Goal: Find specific page/section: Find specific page/section

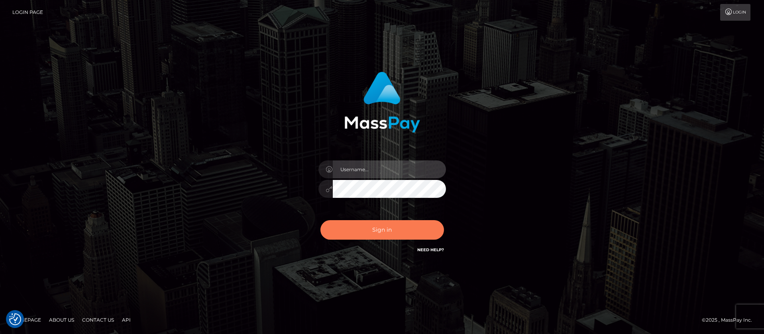
type input "balsaberisic"
click at [354, 223] on button "Sign in" at bounding box center [382, 230] width 124 height 20
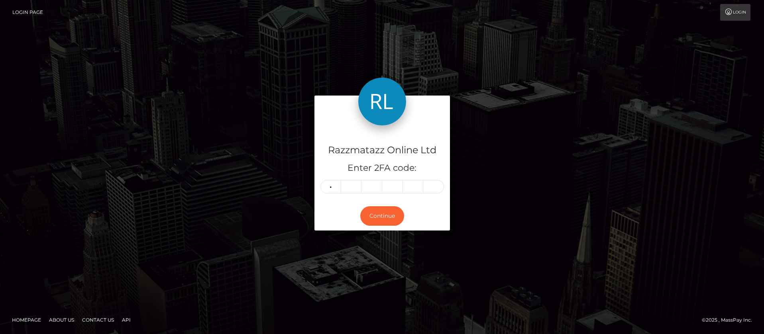
type input "4"
type input "2"
type input "3"
type input "4"
type input "3"
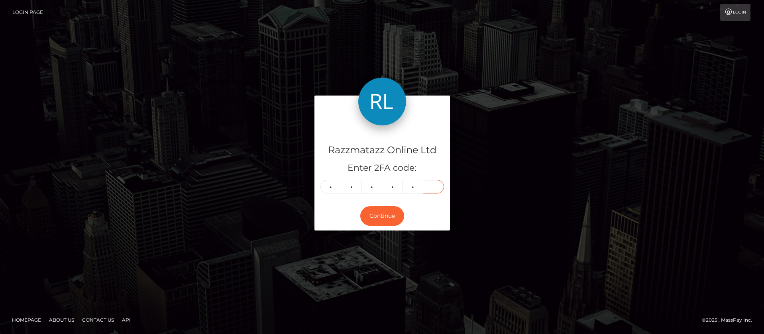
type input "4"
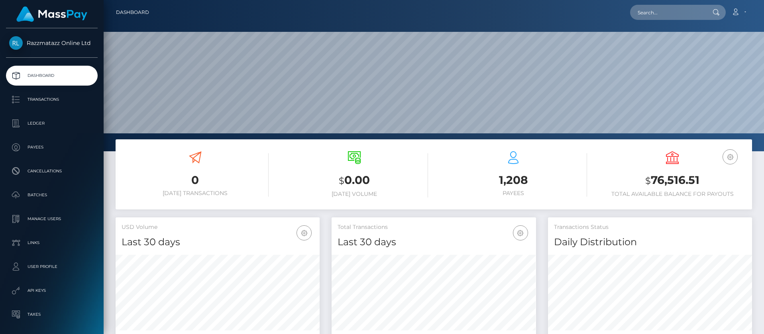
scroll to position [141, 204]
click at [652, 4] on nav "Dashboard Loading... Loading... Account Edit Profile" at bounding box center [434, 12] width 660 height 25
click at [656, 6] on input "text" at bounding box center [667, 12] width 75 height 15
paste input "Cortney Howser"
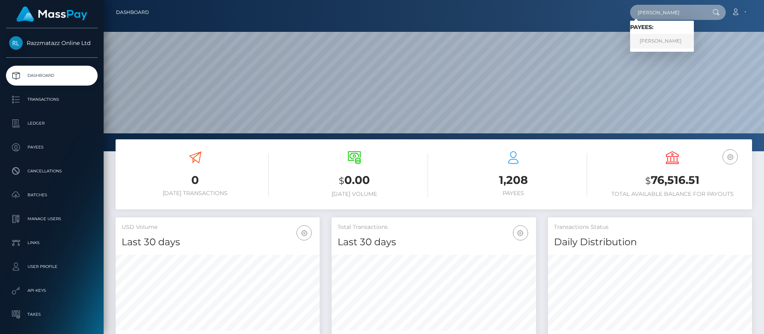
type input "Cortney Howser"
click at [670, 36] on link "Cortney Howser" at bounding box center [662, 41] width 64 height 15
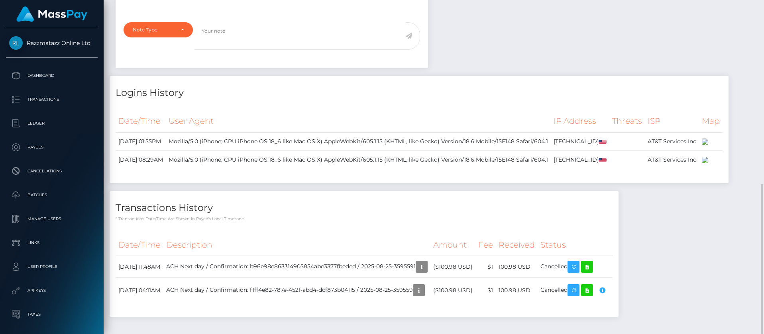
scroll to position [359, 0]
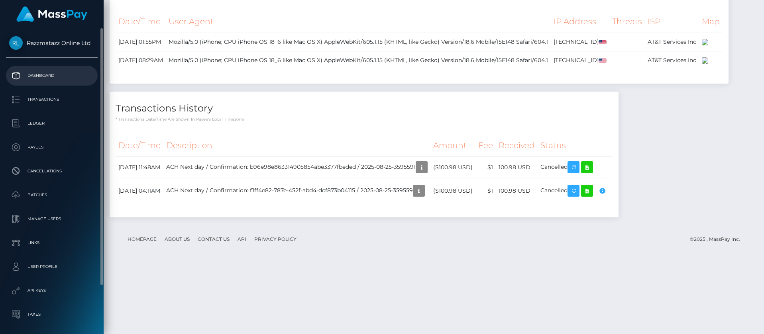
click at [44, 80] on p "Dashboard" at bounding box center [51, 76] width 85 height 12
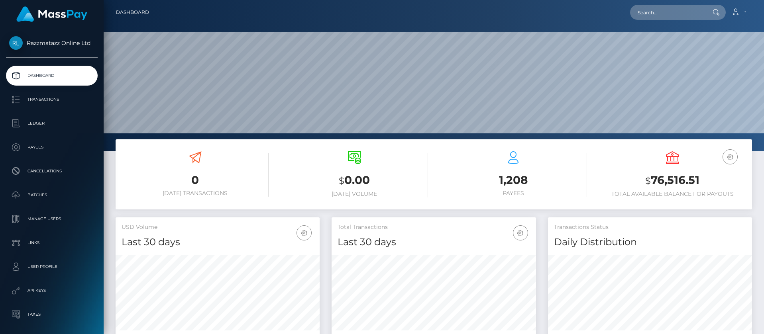
scroll to position [141, 204]
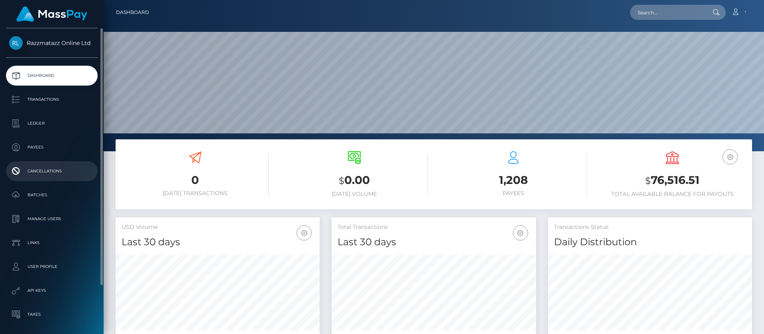
click at [59, 165] on link "Cancellations" at bounding box center [52, 171] width 92 height 20
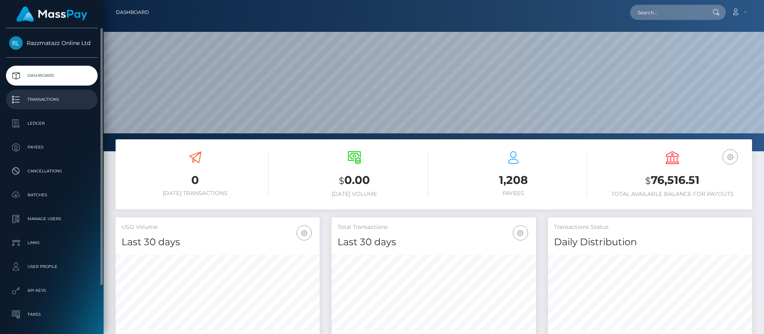
click at [62, 108] on link "Transactions" at bounding box center [52, 100] width 92 height 20
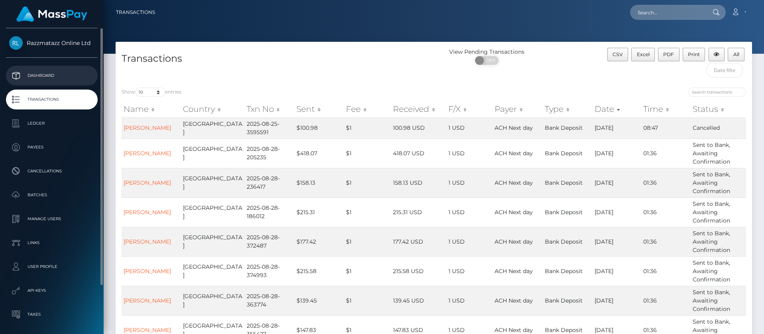
click at [23, 69] on link "Dashboard" at bounding box center [52, 76] width 92 height 20
